Goal: Transaction & Acquisition: Book appointment/travel/reservation

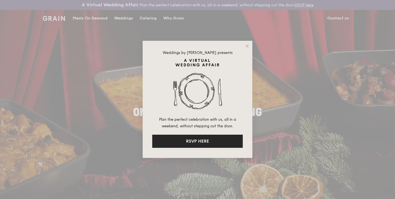
click at [207, 146] on button "RSVP HERE" at bounding box center [197, 141] width 91 height 13
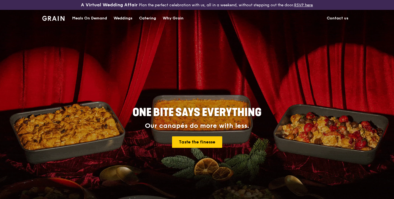
click at [146, 18] on div "Catering" at bounding box center [147, 18] width 17 height 16
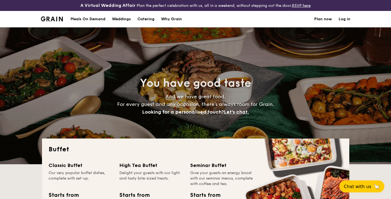
select select
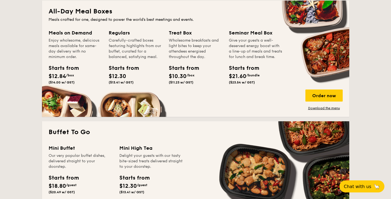
scroll to position [196, 0]
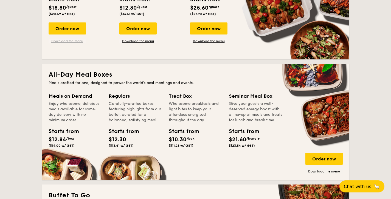
click at [68, 39] on link "Download the menu" at bounding box center [67, 41] width 37 height 4
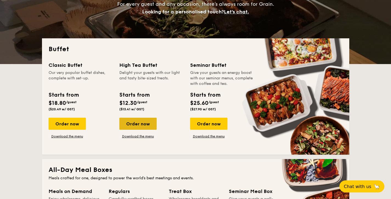
scroll to position [99, 0]
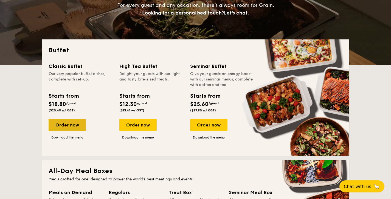
click at [77, 125] on div "Order now" at bounding box center [67, 125] width 37 height 12
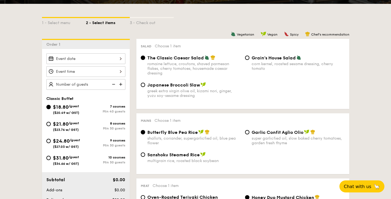
scroll to position [150, 0]
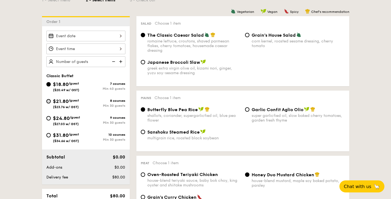
click at [49, 100] on input "$21.80 /guest ($23.76 w/ GST) 8 courses Min 30 guests" at bounding box center [48, 101] width 4 height 4
radio input "true"
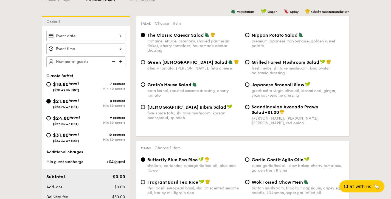
radio input "true"
click at [49, 84] on input "$18.80 /guest ($20.49 w/ GST) 7 courses Min 40 guests" at bounding box center [48, 84] width 4 height 4
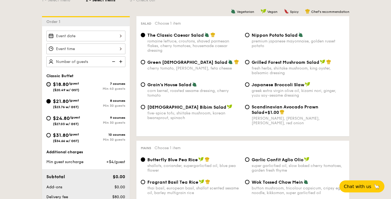
radio input "true"
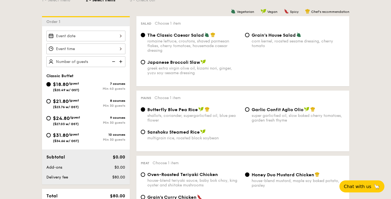
click at [55, 103] on span "$21.80" at bounding box center [61, 101] width 16 height 6
click at [51, 103] on input "$21.80 /guest ($23.76 w/ GST) 8 courses Min 30 guests" at bounding box center [48, 101] width 4 height 4
radio input "true"
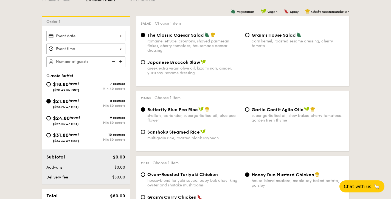
radio input "true"
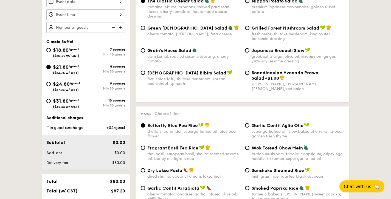
scroll to position [129, 0]
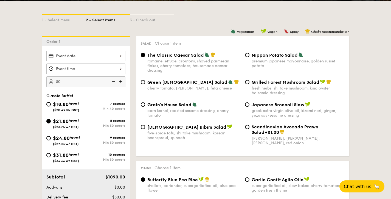
type input "50 guests"
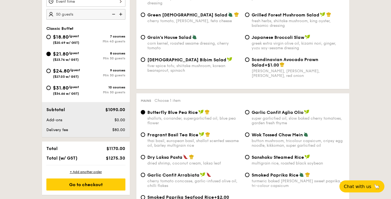
scroll to position [186, 0]
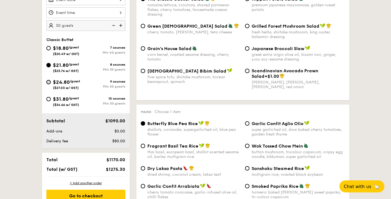
click at [49, 84] on input "$24.80 /guest ($27.03 w/ GST) 9 courses Min 30 guests" at bounding box center [48, 82] width 4 height 4
radio input "true"
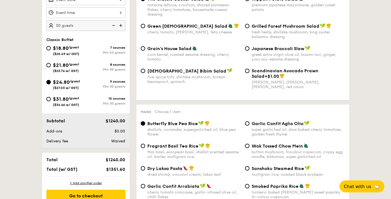
radio input "true"
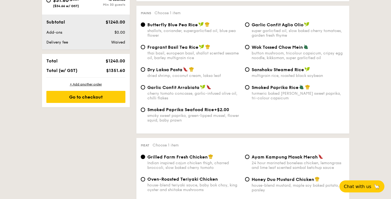
scroll to position [235, 0]
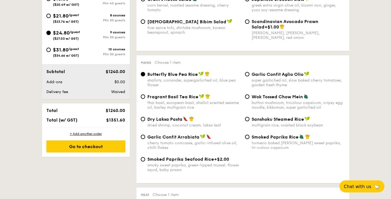
click at [50, 17] on div "$21.80 /guest ($23.76 w/ GST)" at bounding box center [66, 18] width 40 height 12
click at [50, 17] on input "$21.80 /guest ($23.76 w/ GST) 8 courses Min 30 guests" at bounding box center [48, 16] width 4 height 4
radio input "true"
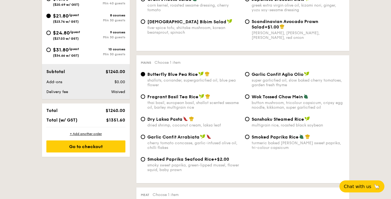
radio input "true"
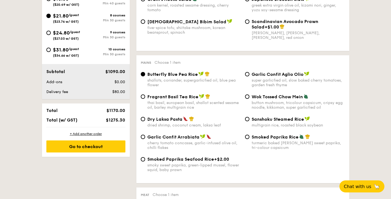
scroll to position [197, 0]
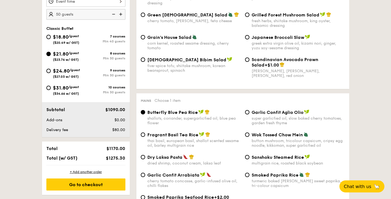
click at [49, 73] on div "$24.80 /guest ($27.03 w/ GST)" at bounding box center [66, 73] width 40 height 12
click at [49, 73] on input "$24.80 /guest ($27.03 w/ GST) 9 courses Min 30 guests" at bounding box center [48, 71] width 4 height 4
radio input "true"
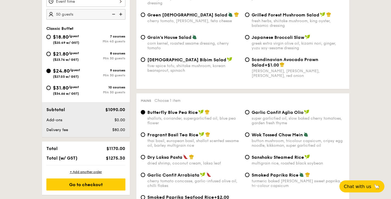
radio input "true"
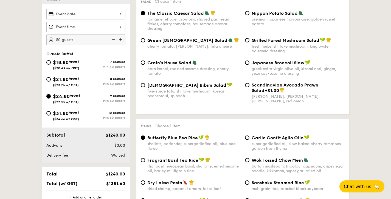
scroll to position [154, 0]
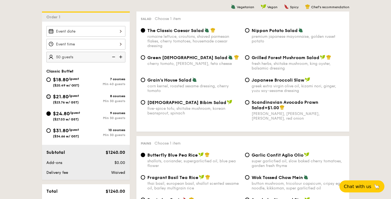
click at [49, 98] on input "$21.80 /guest ($23.76 w/ GST) 8 courses Min 30 guests" at bounding box center [48, 97] width 4 height 4
radio input "true"
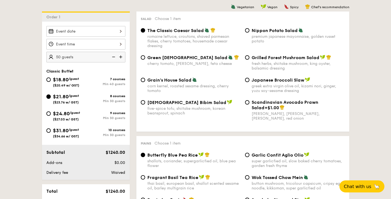
radio input "true"
click at [49, 113] on input "$24.80 /guest ($27.03 w/ GST) 9 courses Min 30 guests" at bounding box center [48, 114] width 4 height 4
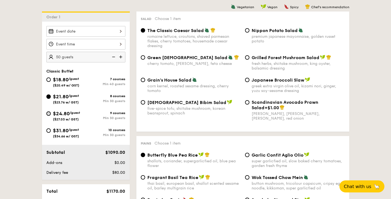
radio input "true"
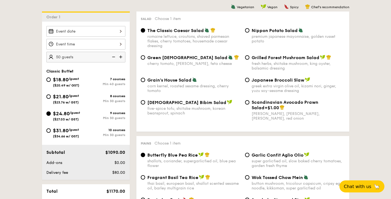
radio input "true"
click at [52, 95] on div "$21.80 /guest ($23.76 w/ GST)" at bounding box center [66, 99] width 40 height 12
click at [51, 95] on input "$21.80 /guest ($23.76 w/ GST) 8 courses Min 30 guests" at bounding box center [48, 97] width 4 height 4
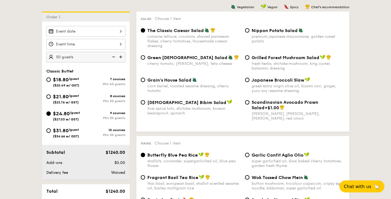
radio input "true"
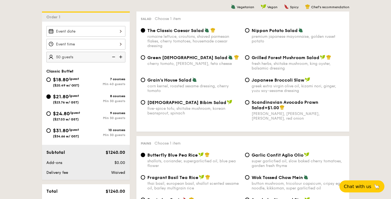
radio input "true"
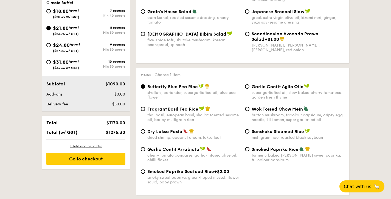
scroll to position [183, 0]
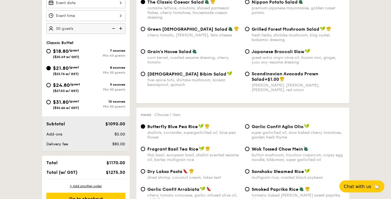
click at [114, 28] on img at bounding box center [113, 28] width 8 height 10
click at [122, 29] on img at bounding box center [121, 28] width 8 height 10
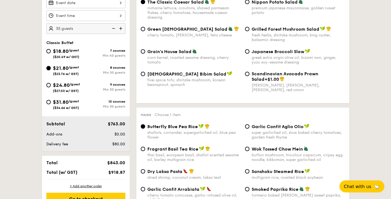
click at [122, 29] on img at bounding box center [121, 28] width 8 height 10
type input "45 guests"
click at [49, 85] on input "$24.80 /guest ($27.03 w/ GST) 9 courses Min 30 guests" at bounding box center [48, 85] width 4 height 4
radio input "true"
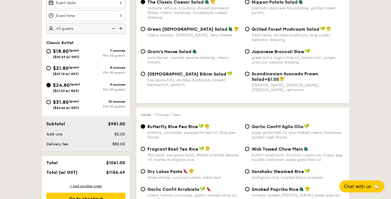
radio input "true"
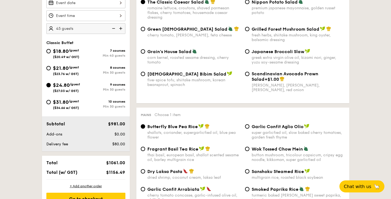
radio input "true"
click at [246, 76] on input "Scandinavian Avocado Prawn Salad +$1.00 virgin mary dressing, dijon mustard, ar…" at bounding box center [247, 74] width 4 height 4
radio input "true"
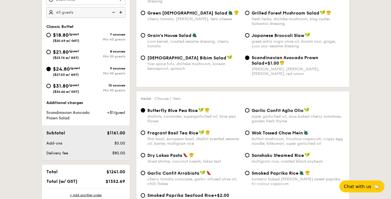
scroll to position [233, 0]
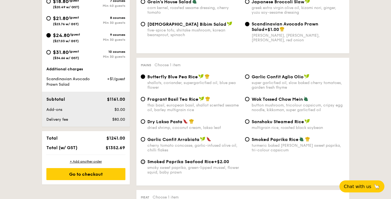
click at [144, 162] on input "Smoked Paprika Seafood Rice +$2.00 smoky sweet paprika, green-lipped mussel, fl…" at bounding box center [143, 162] width 4 height 4
radio input "true"
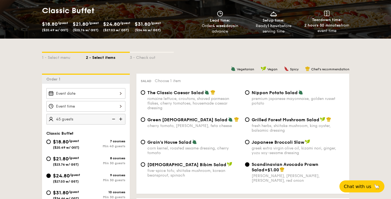
scroll to position [134, 0]
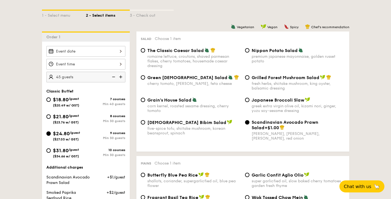
click at [106, 55] on div "2025 Oct 01 October 2025 Mon Tue Wed Thu Fri Sat Sun 1 2 3 4 5 6 7 8 9 10 11 12…" at bounding box center [85, 51] width 79 height 11
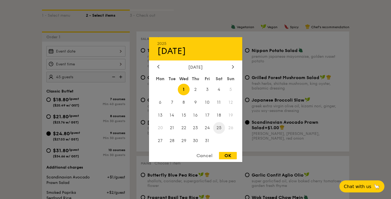
click at [215, 128] on span "25" at bounding box center [219, 128] width 12 height 12
click at [230, 154] on div "OK" at bounding box center [228, 155] width 18 height 7
type input "Oct 25, 2025"
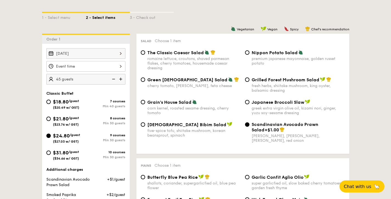
scroll to position [129, 0]
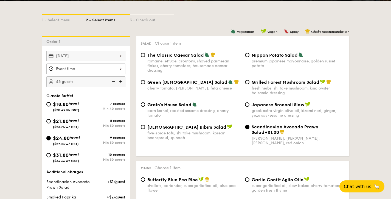
click at [118, 67] on div at bounding box center [85, 69] width 79 height 11
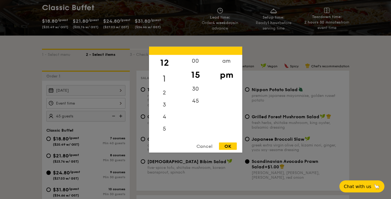
scroll to position [66, 0]
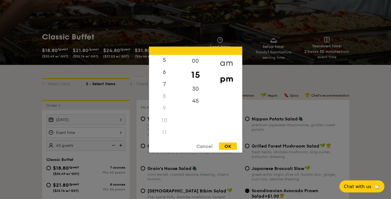
click at [229, 60] on div "am" at bounding box center [226, 63] width 31 height 16
click at [168, 134] on div "11" at bounding box center [164, 134] width 31 height 16
click at [197, 62] on div "00" at bounding box center [195, 63] width 31 height 16
click at [226, 145] on div "OK" at bounding box center [228, 146] width 18 height 7
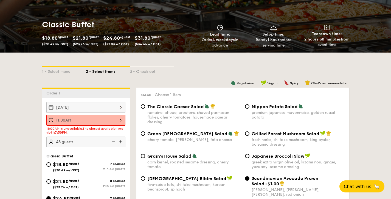
scroll to position [98, 0]
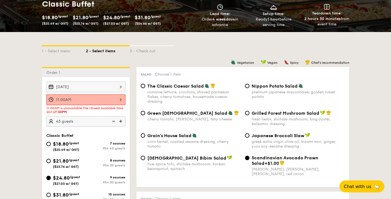
click at [117, 89] on div "Oct 25, 2025" at bounding box center [85, 87] width 79 height 11
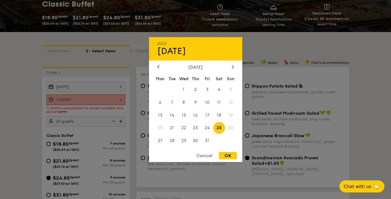
click at [27, 91] on div at bounding box center [195, 99] width 391 height 199
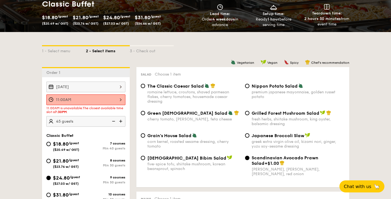
click at [106, 102] on div "11:00AM" at bounding box center [85, 100] width 79 height 11
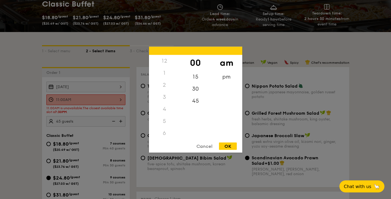
scroll to position [65, 0]
click at [224, 78] on div "pm" at bounding box center [226, 79] width 31 height 16
click at [224, 146] on div "OK" at bounding box center [228, 146] width 18 height 7
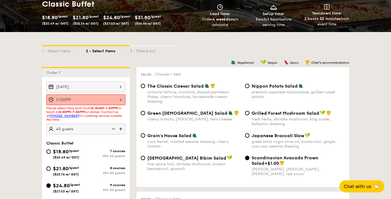
click at [115, 98] on div "11:00PM" at bounding box center [85, 100] width 79 height 11
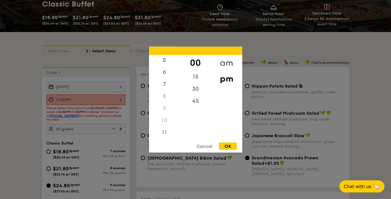
click at [225, 64] on div "am" at bounding box center [226, 63] width 31 height 16
click at [169, 121] on div "10" at bounding box center [164, 122] width 31 height 16
click at [191, 86] on div "30" at bounding box center [195, 87] width 31 height 16
click at [227, 148] on div "OK" at bounding box center [228, 146] width 18 height 7
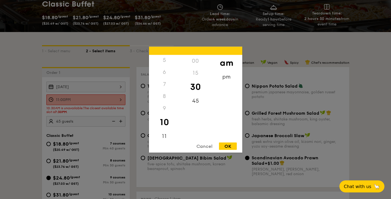
type input "10:30AM"
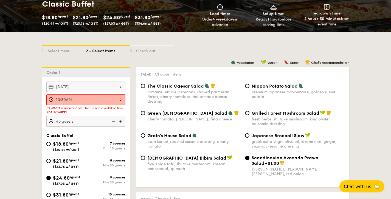
click at [112, 122] on img at bounding box center [113, 121] width 8 height 10
type input "40 guests"
click at [61, 161] on span "$21.80" at bounding box center [61, 161] width 16 height 6
click at [51, 161] on input "$21.80 /guest ($23.76 w/ GST) 8 courses Min 30 guests" at bounding box center [48, 161] width 4 height 4
radio input "true"
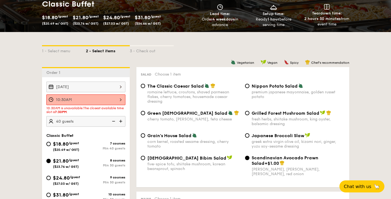
radio input "true"
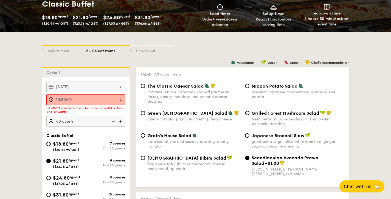
radio input "true"
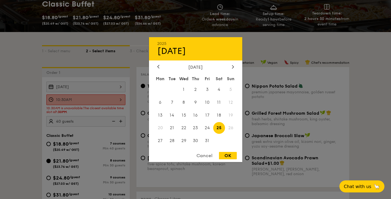
click at [120, 88] on div "Oct 25, 2025 2025 Oct 25 October 2025 Mon Tue Wed Thu Fri Sat Sun 1 2 3 4 5 6 7…" at bounding box center [85, 87] width 79 height 11
click at [212, 129] on span "24" at bounding box center [207, 128] width 12 height 12
click at [216, 129] on span "25" at bounding box center [219, 128] width 12 height 12
click at [225, 158] on div "OK" at bounding box center [228, 155] width 18 height 7
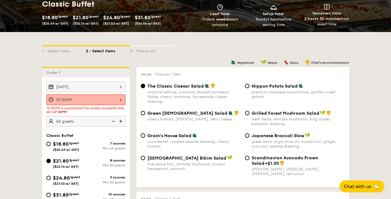
click at [93, 87] on div "Oct 25, 2025" at bounding box center [85, 87] width 79 height 11
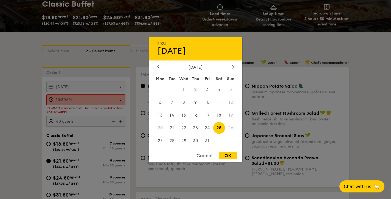
click at [93, 87] on div at bounding box center [195, 99] width 391 height 199
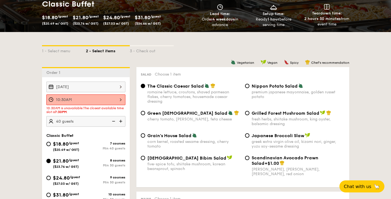
click at [119, 103] on div "10:30AM 12 1 2 3 4 5 6 7 8 9 10 11 00 15 30 45 am pm Cancel OK" at bounding box center [85, 100] width 79 height 11
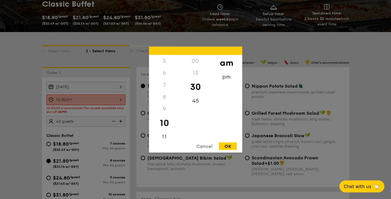
click at [163, 89] on div "7" at bounding box center [164, 85] width 31 height 12
click at [164, 84] on div "7" at bounding box center [164, 85] width 31 height 12
click at [228, 77] on div "pm" at bounding box center [226, 79] width 31 height 16
click at [167, 85] on div "7" at bounding box center [164, 87] width 31 height 16
click at [232, 148] on div "OK" at bounding box center [228, 146] width 18 height 7
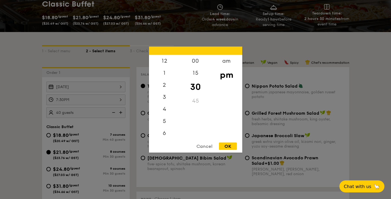
click at [120, 101] on div "7:30PM 12 1 2 3 4 5 6 7 8 9 10 11 00 15 30 45 am pm Cancel OK" at bounding box center [85, 100] width 79 height 11
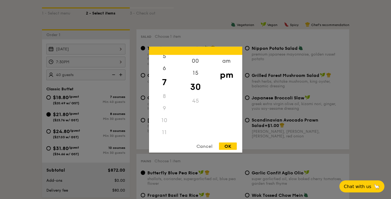
scroll to position [175, 0]
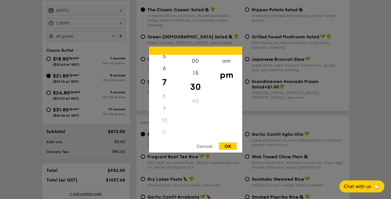
click at [166, 128] on div "11" at bounding box center [164, 132] width 31 height 12
click at [225, 64] on div "am" at bounding box center [226, 63] width 31 height 16
click at [167, 134] on div "11" at bounding box center [164, 134] width 31 height 16
click at [229, 146] on div "OK" at bounding box center [228, 146] width 18 height 7
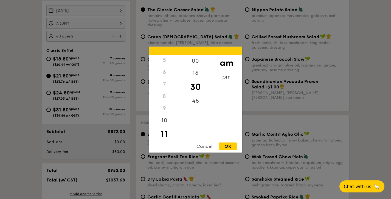
type input "11:30AM"
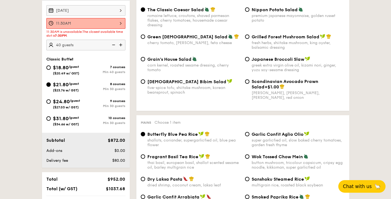
click at [353, 187] on span "Chat with us" at bounding box center [357, 186] width 29 height 5
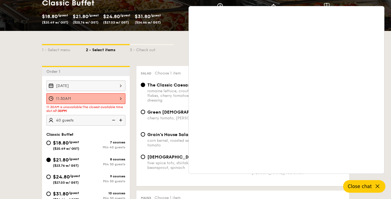
scroll to position [217, 0]
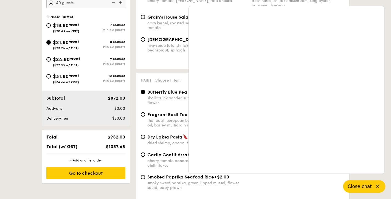
click at [379, 185] on icon at bounding box center [377, 187] width 7 height 7
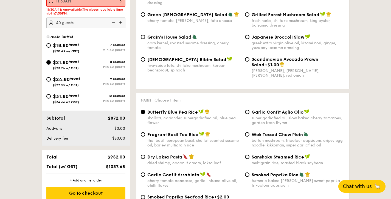
scroll to position [170, 0]
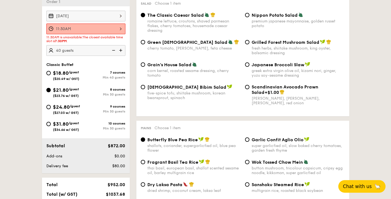
click at [122, 52] on img at bounding box center [121, 50] width 8 height 10
type input "50 guests"
click at [49, 108] on input "$24.80 /guest ($27.03 w/ GST) 9 courses Min 30 guests" at bounding box center [48, 107] width 4 height 4
radio input "true"
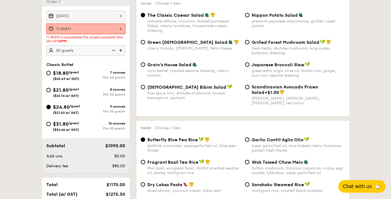
radio input "true"
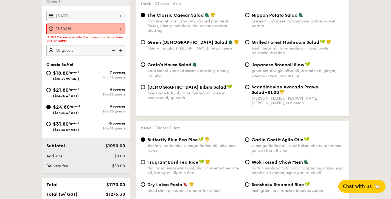
radio input "true"
click at [85, 27] on div "11:30AM" at bounding box center [85, 29] width 79 height 11
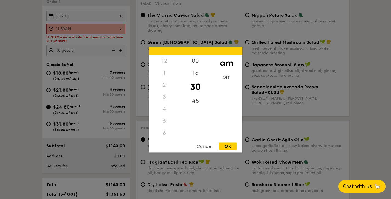
scroll to position [65, 0]
click at [192, 64] on div "00" at bounding box center [195, 63] width 31 height 16
click at [222, 147] on div "OK" at bounding box center [228, 146] width 18 height 7
type input "11:00AM"
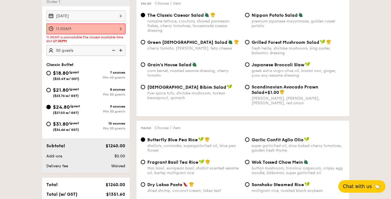
click at [51, 125] on div "$31.80 /guest ($34.66 w/ GST)" at bounding box center [66, 126] width 40 height 12
click at [51, 125] on input "$31.80 /guest ($34.66 w/ GST) 10 courses Min 30 guests" at bounding box center [48, 124] width 4 height 4
radio input "true"
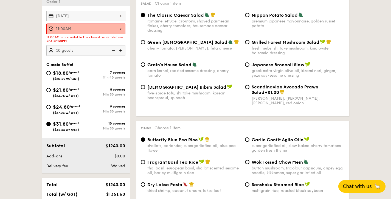
radio input "true"
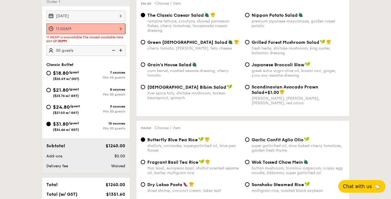
radio input "true"
click at [53, 108] on span "$24.80" at bounding box center [61, 107] width 17 height 6
click at [51, 108] on input "$24.80 /guest ($27.03 w/ GST) 9 courses Min 30 guests" at bounding box center [48, 107] width 4 height 4
radio input "true"
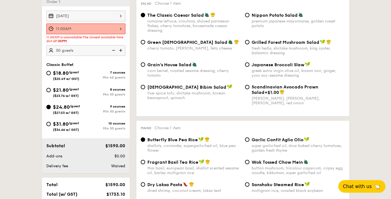
radio input "true"
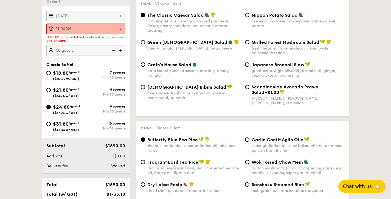
radio input "true"
click at [59, 71] on span "$18.80" at bounding box center [61, 73] width 16 height 6
click at [51, 71] on input "$18.80 /guest ($20.49 w/ GST) 7 courses Min 40 guests" at bounding box center [48, 73] width 4 height 4
radio input "true"
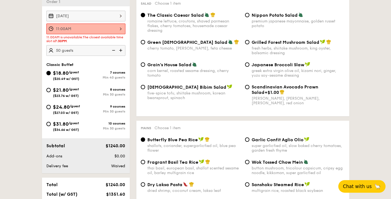
radio input "true"
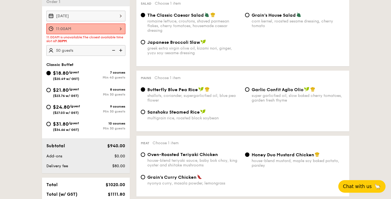
click at [61, 111] on div "$24.80 /guest ($27.03 w/ GST)" at bounding box center [66, 109] width 27 height 12
click at [51, 109] on input "$24.80 /guest ($27.03 w/ GST) 9 courses Min 30 guests" at bounding box center [48, 107] width 4 height 4
radio input "true"
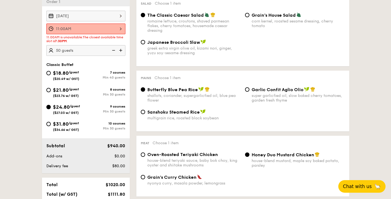
radio input "true"
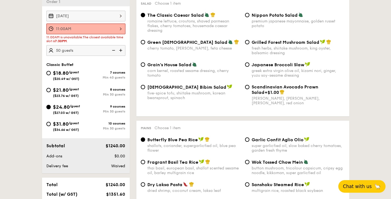
click at [120, 52] on img at bounding box center [121, 50] width 8 height 10
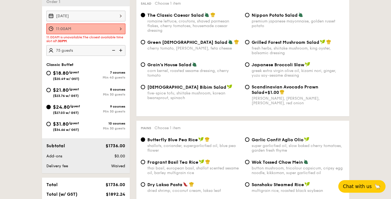
click at [120, 52] on img at bounding box center [121, 50] width 8 height 10
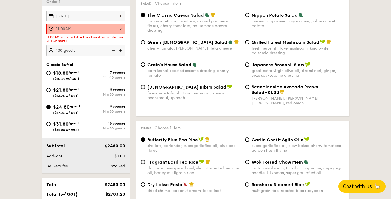
click at [120, 52] on img at bounding box center [121, 50] width 8 height 10
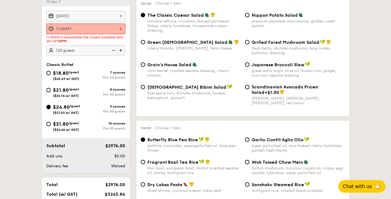
click at [120, 52] on img at bounding box center [121, 50] width 8 height 10
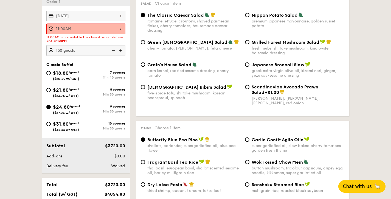
click at [120, 52] on img at bounding box center [121, 50] width 8 height 10
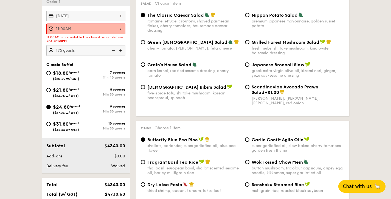
click at [120, 52] on img at bounding box center [121, 50] width 8 height 10
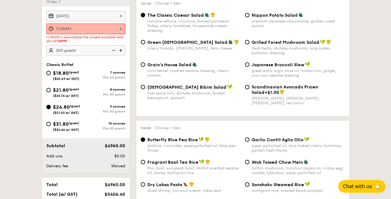
click at [120, 52] on img at bounding box center [121, 50] width 8 height 10
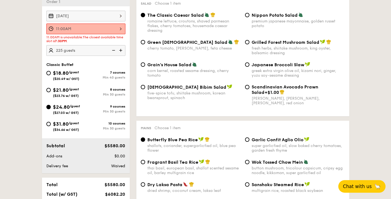
click at [120, 52] on img at bounding box center [121, 50] width 8 height 10
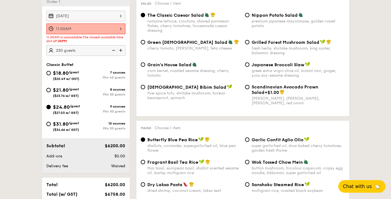
click at [120, 52] on img at bounding box center [121, 50] width 8 height 10
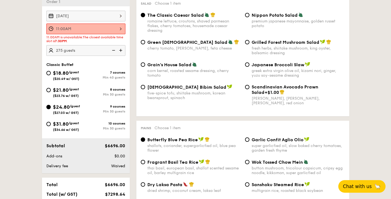
click at [120, 52] on img at bounding box center [121, 50] width 8 height 10
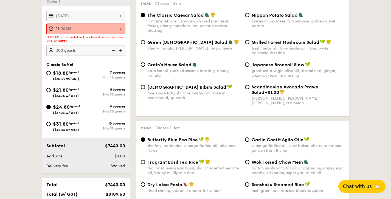
click at [120, 52] on img at bounding box center [121, 50] width 8 height 10
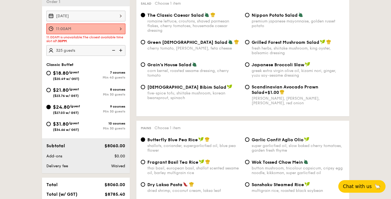
click at [120, 52] on img at bounding box center [121, 50] width 8 height 10
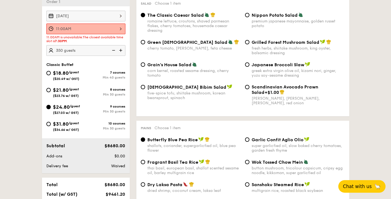
click at [120, 52] on img at bounding box center [121, 50] width 8 height 10
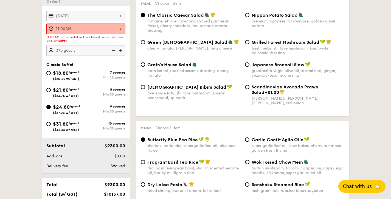
click at [120, 52] on img at bounding box center [121, 50] width 8 height 10
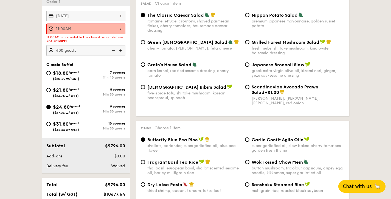
click at [120, 52] on img at bounding box center [121, 50] width 8 height 10
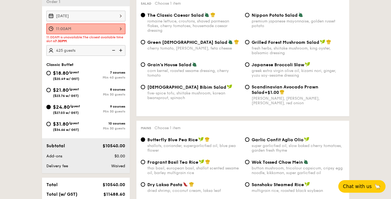
click at [120, 52] on img at bounding box center [121, 50] width 8 height 10
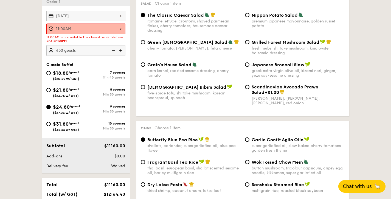
click at [120, 52] on img at bounding box center [121, 50] width 8 height 10
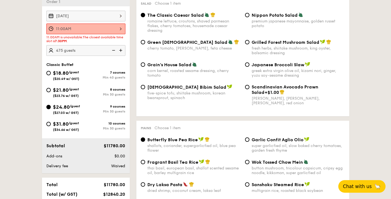
click at [120, 52] on img at bounding box center [121, 50] width 8 height 10
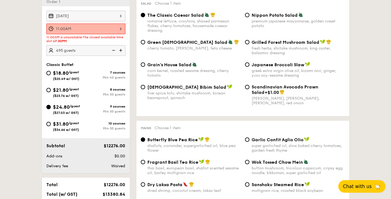
type input "500 guests"
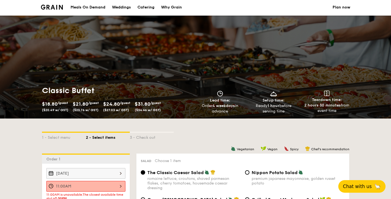
scroll to position [0, 0]
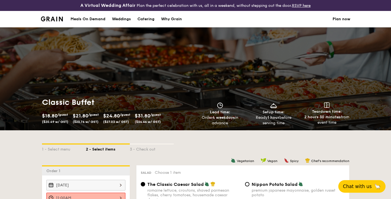
click at [54, 18] on img at bounding box center [52, 18] width 22 height 5
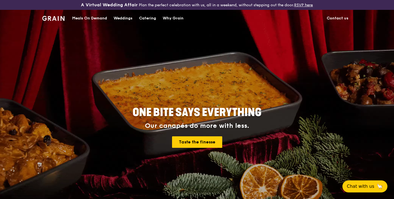
click at [130, 20] on div "Weddings" at bounding box center [123, 18] width 19 height 16
